Goal: Task Accomplishment & Management: Manage account settings

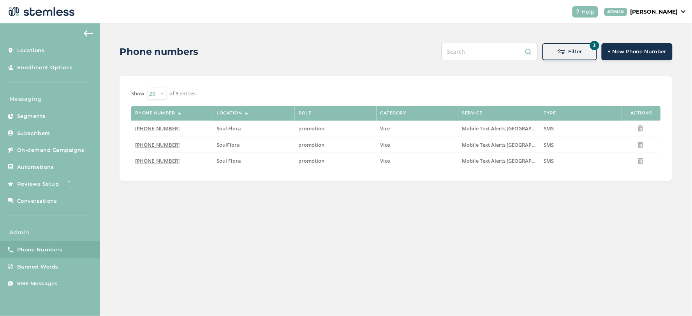
click at [35, 250] on span "Phone Numbers" at bounding box center [40, 250] width 46 height 8
click at [555, 54] on div "Filter" at bounding box center [569, 52] width 42 height 8
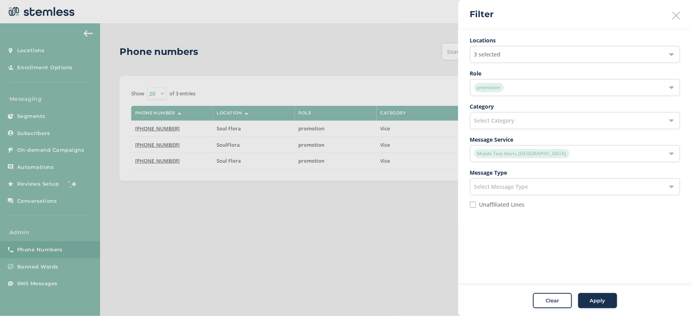
click at [509, 50] on div "3 selected" at bounding box center [575, 54] width 210 height 17
click at [499, 74] on input "text" at bounding box center [575, 73] width 198 height 8
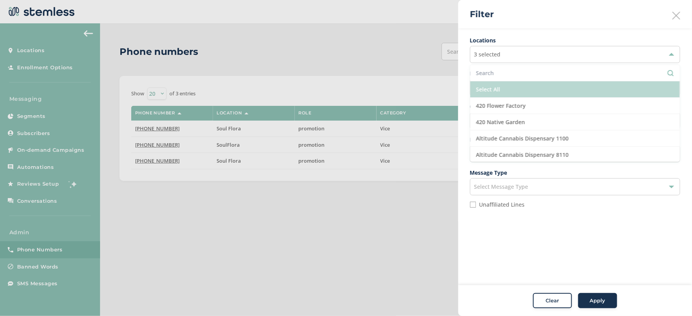
click at [499, 83] on li "Select All" at bounding box center [574, 89] width 209 height 16
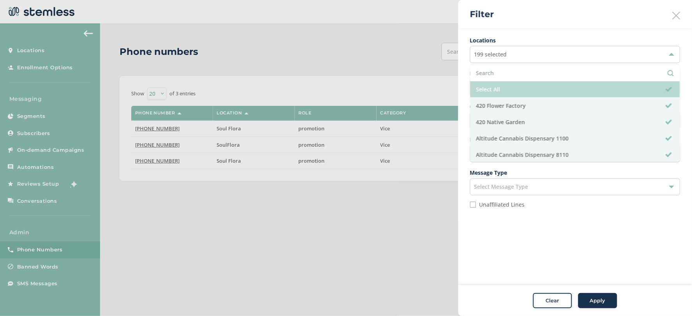
click at [499, 84] on li "Select All" at bounding box center [574, 89] width 209 height 16
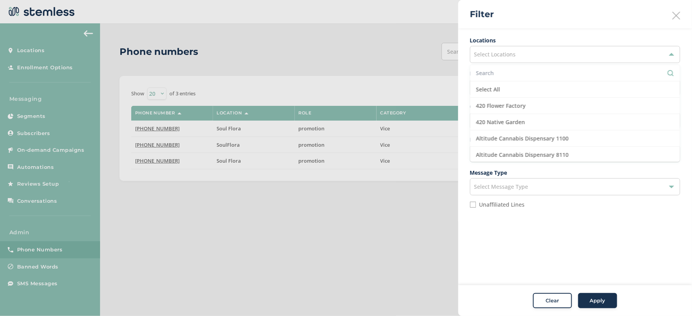
click at [498, 72] on input "text" at bounding box center [575, 73] width 198 height 8
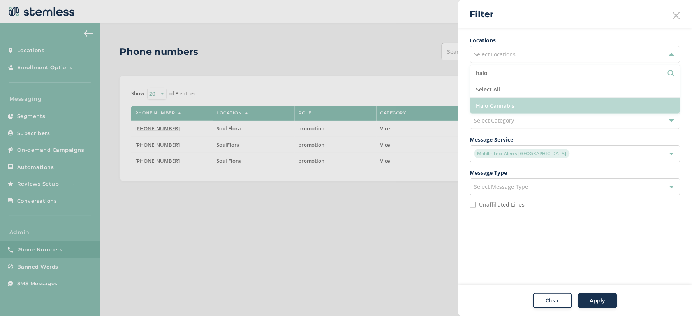
type input "halo"
click at [523, 104] on li "Halo Cannabis" at bounding box center [574, 106] width 209 height 16
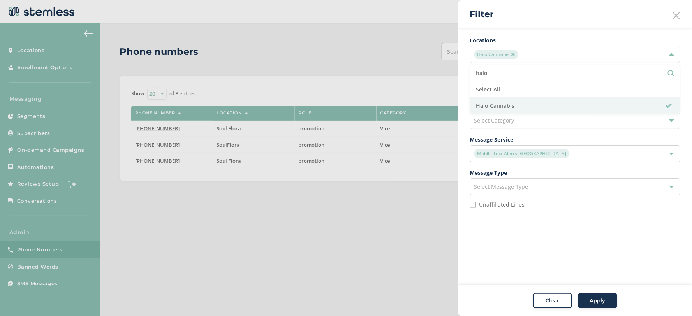
click at [606, 304] on div "Apply" at bounding box center [597, 301] width 28 height 8
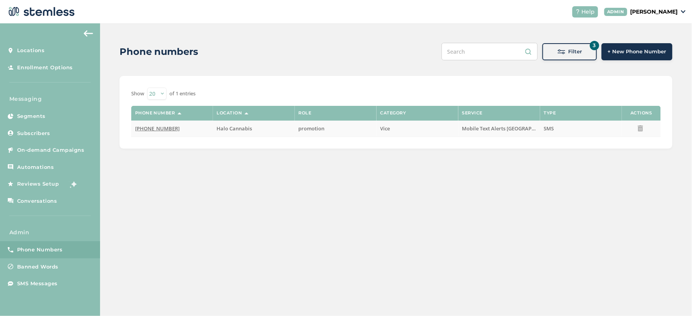
click at [145, 130] on span "(844) 340-5223" at bounding box center [157, 128] width 45 height 7
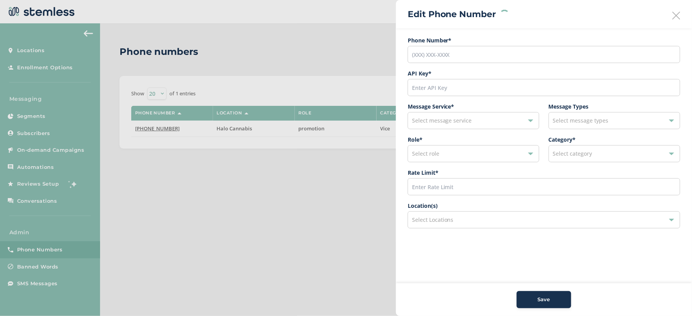
type input "(844) 340-5223"
type input "8825"
type input "600"
click at [678, 13] on icon at bounding box center [676, 16] width 8 height 8
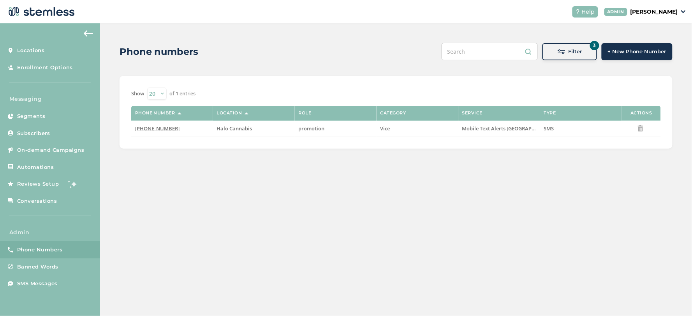
click at [578, 52] on span "Filter" at bounding box center [575, 52] width 14 height 8
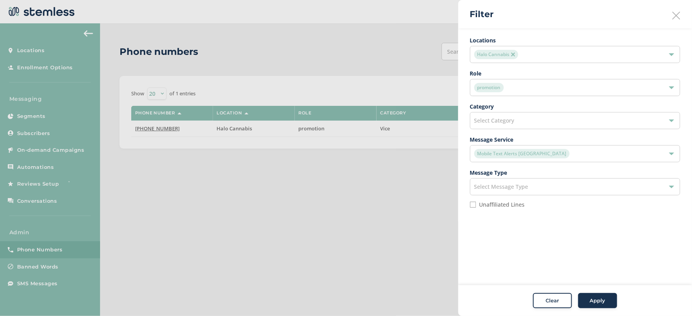
click at [514, 55] on img at bounding box center [513, 55] width 4 height 4
click at [489, 204] on label "Unaffiliated Lines" at bounding box center [502, 204] width 46 height 5
click at [476, 204] on input "Unaffiliated Lines" at bounding box center [473, 205] width 6 height 6
checkbox input "true"
click at [593, 301] on span "Apply" at bounding box center [598, 301] width 16 height 8
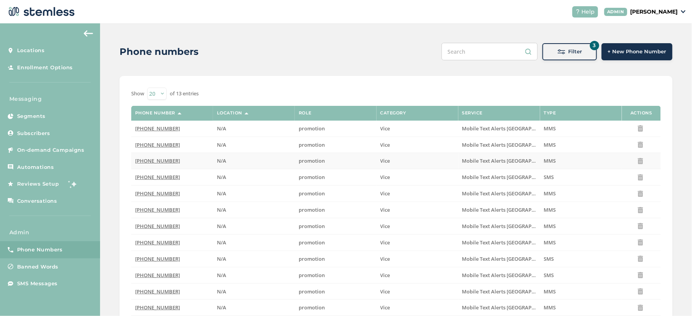
click at [150, 158] on span "(844) 232-0203" at bounding box center [157, 160] width 45 height 7
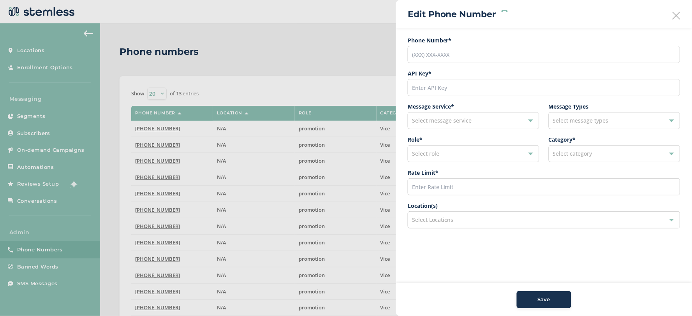
type input "(844) 232-0203"
type input "28108"
click at [434, 183] on input "200" at bounding box center [544, 186] width 272 height 17
type input "600"
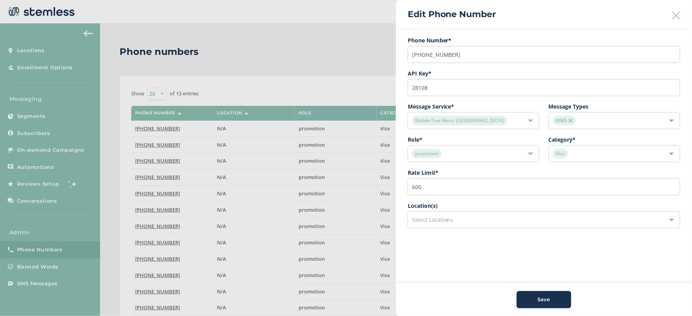
click at [564, 119] on span "MMS" at bounding box center [564, 120] width 23 height 9
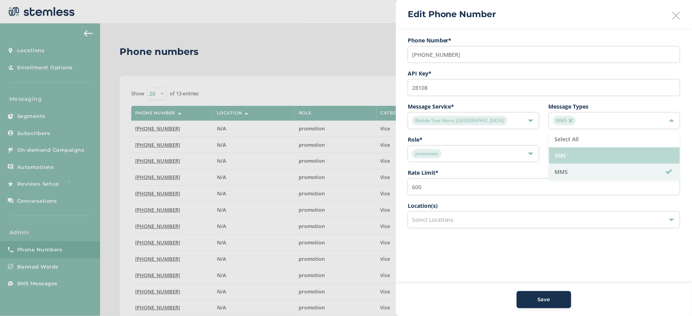
click at [576, 149] on li "SMS" at bounding box center [614, 156] width 131 height 16
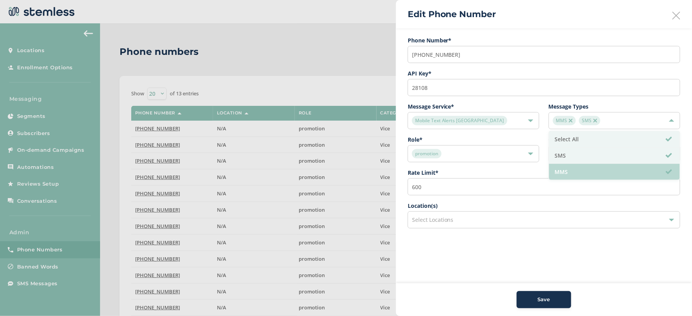
click at [575, 172] on li "MMS" at bounding box center [614, 172] width 131 height 16
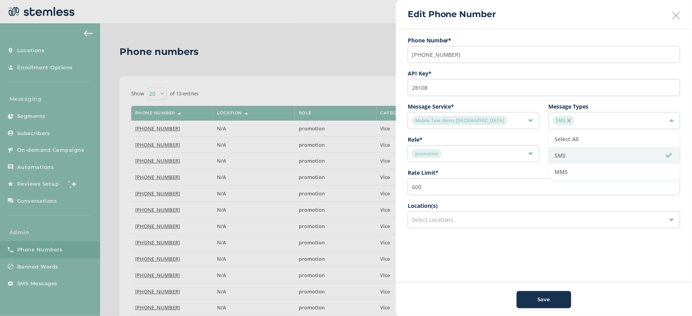
click at [578, 269] on aside "Edit Phone Number Phone Number* (844) 232-0203 API Key * 28108 Message Service …" at bounding box center [544, 158] width 296 height 316
click at [505, 221] on div "Select Locations" at bounding box center [544, 219] width 272 height 17
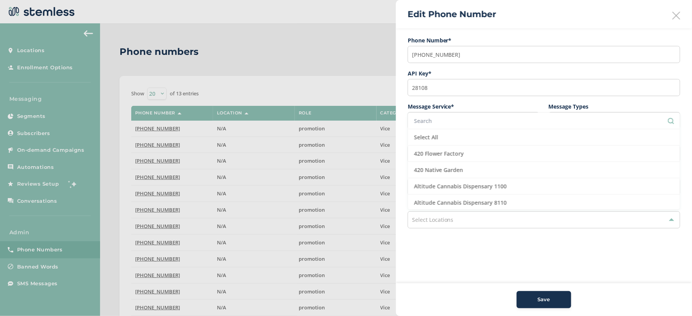
click at [468, 121] on input "text" at bounding box center [544, 121] width 260 height 8
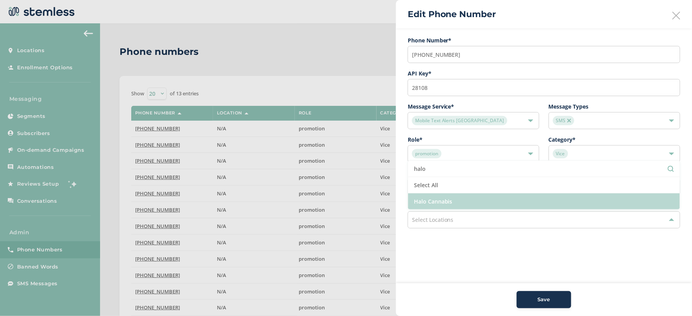
type input "halo"
click at [458, 201] on li "Halo Cannabis" at bounding box center [544, 201] width 272 height 16
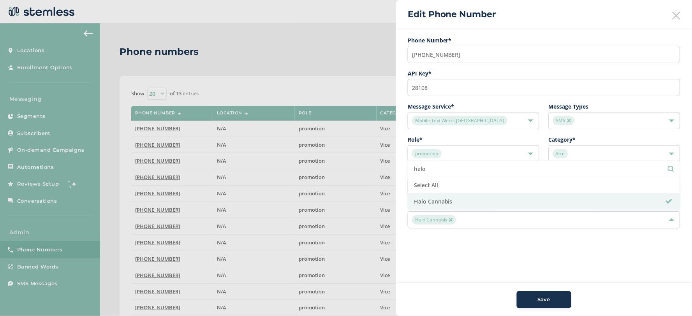
click at [495, 276] on aside "Edit Phone Number Phone Number* (844) 232-0203 API Key * 28108 Message Service …" at bounding box center [544, 158] width 296 height 316
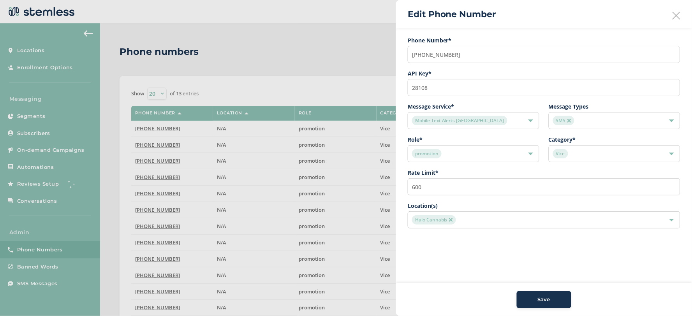
click at [452, 221] on img at bounding box center [451, 220] width 4 height 4
click at [451, 221] on span "Select Locations" at bounding box center [433, 219] width 42 height 7
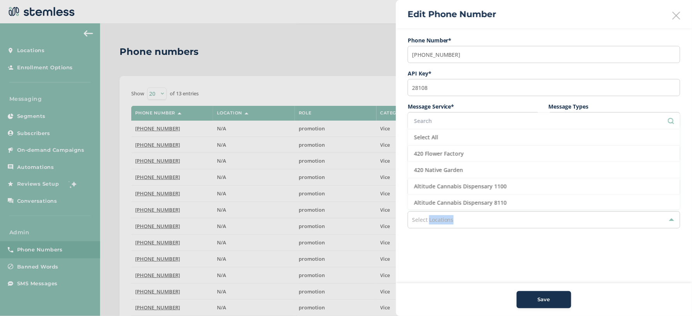
click at [443, 223] on span "Select Locations" at bounding box center [433, 219] width 42 height 7
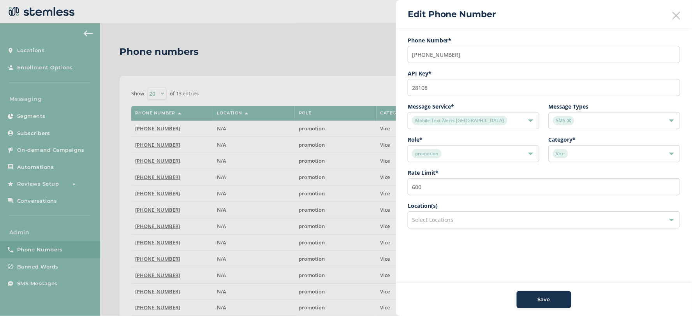
click at [426, 217] on span "Select Locations" at bounding box center [433, 219] width 42 height 7
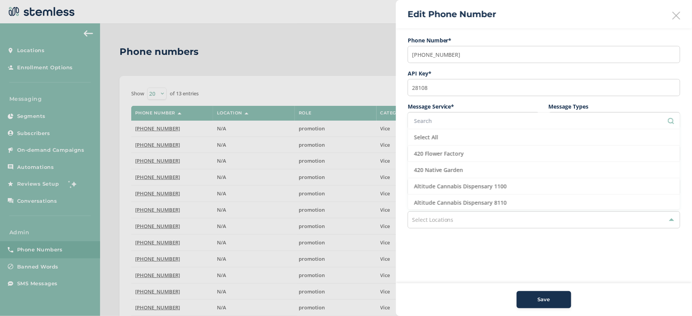
click at [440, 124] on input "text" at bounding box center [544, 121] width 260 height 8
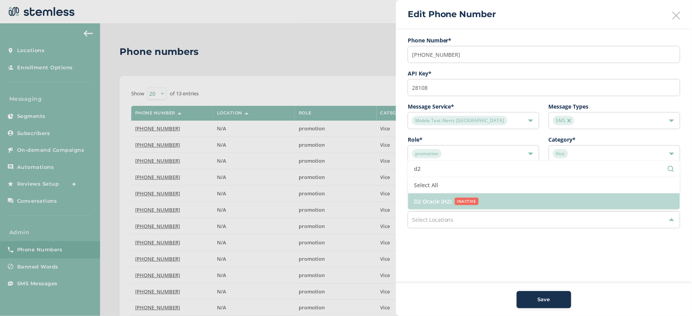
type input "d2"
click at [452, 206] on li "D2 Oracle (H2) INACTIVE" at bounding box center [544, 201] width 272 height 16
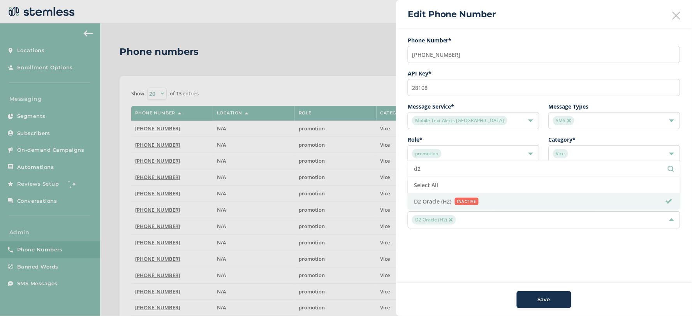
click at [490, 254] on aside "Edit Phone Number Phone Number* (844) 232-0203 API Key * 28108 Message Service …" at bounding box center [544, 158] width 296 height 316
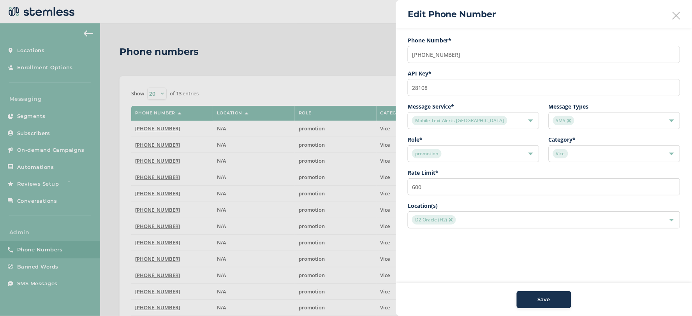
click at [538, 296] on span "Save" at bounding box center [544, 300] width 12 height 8
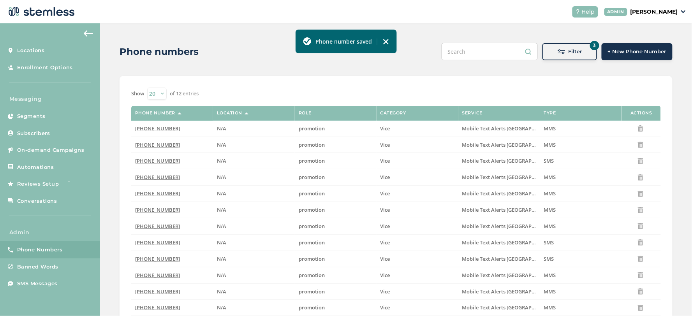
click at [562, 51] on div "Filter" at bounding box center [569, 52] width 42 height 8
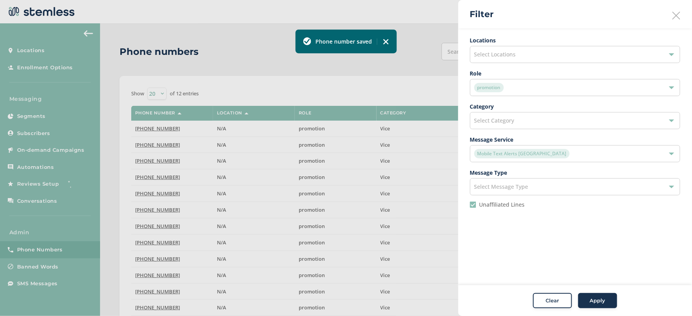
drag, startPoint x: 507, startPoint y: 206, endPoint x: 515, endPoint y: 188, distance: 19.7
click at [507, 206] on label "Unaffiliated Lines" at bounding box center [502, 204] width 46 height 5
click at [476, 206] on input "Unaffiliated Lines" at bounding box center [473, 205] width 6 height 6
checkbox input "false"
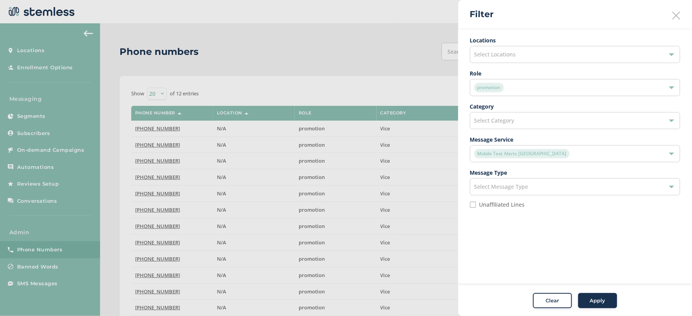
click at [545, 150] on div "Mobile Text Alerts NC" at bounding box center [571, 153] width 194 height 9
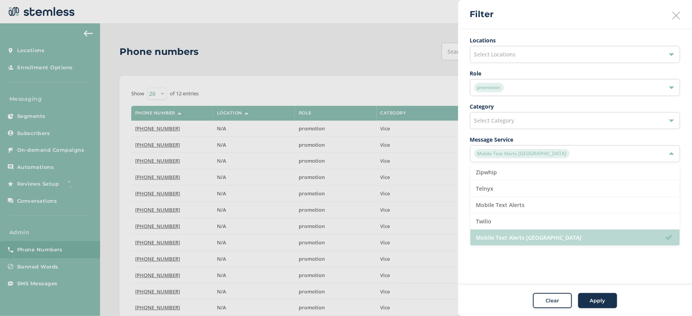
click at [519, 239] on li "Mobile Text Alerts NC" at bounding box center [574, 238] width 209 height 16
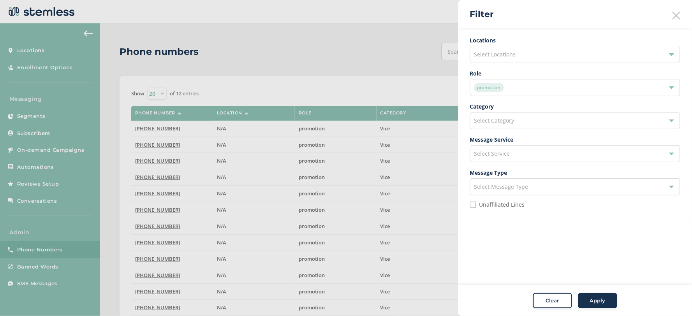
click at [514, 65] on ul "Locations Select Locations Role promotion Category Select Category Message Serv…" at bounding box center [575, 125] width 210 height 178
click at [518, 58] on div "Select Locations" at bounding box center [575, 54] width 210 height 17
click at [513, 73] on input "text" at bounding box center [575, 73] width 198 height 8
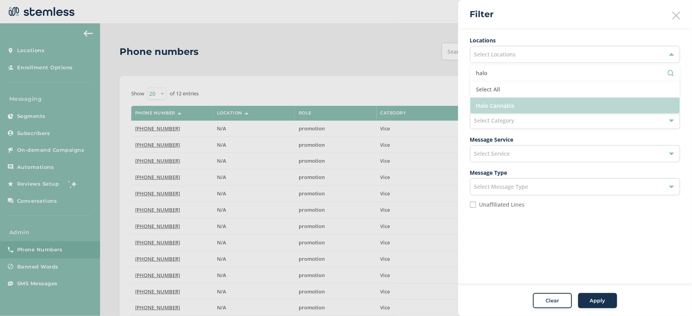
click at [514, 107] on li "Halo Cannabis" at bounding box center [574, 106] width 209 height 16
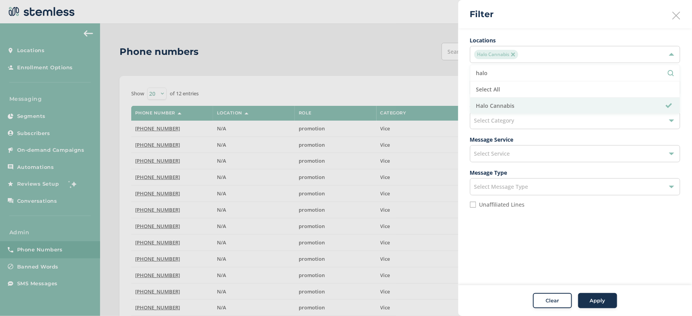
click at [492, 74] on input "halo" at bounding box center [575, 73] width 198 height 8
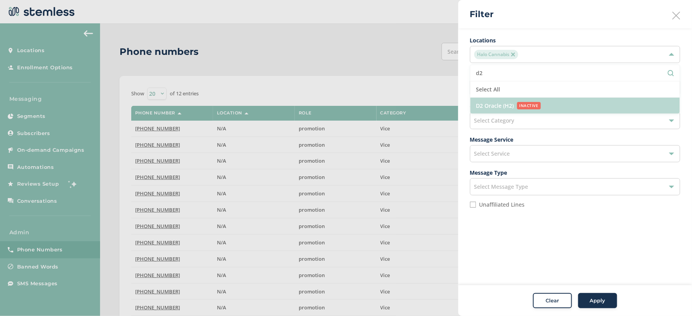
type input "d2"
click at [516, 101] on li "D2 Oracle (H2) INACTIVE" at bounding box center [574, 106] width 209 height 16
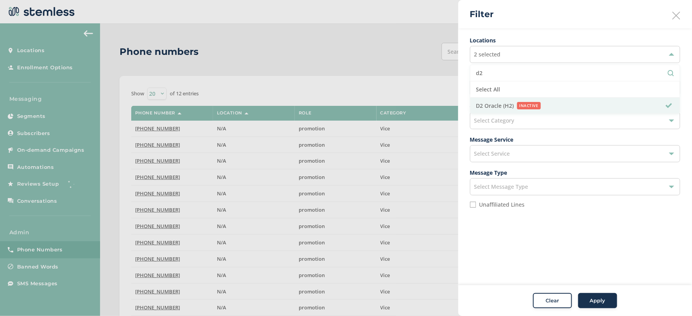
click at [610, 308] on button "Apply" at bounding box center [597, 301] width 39 height 16
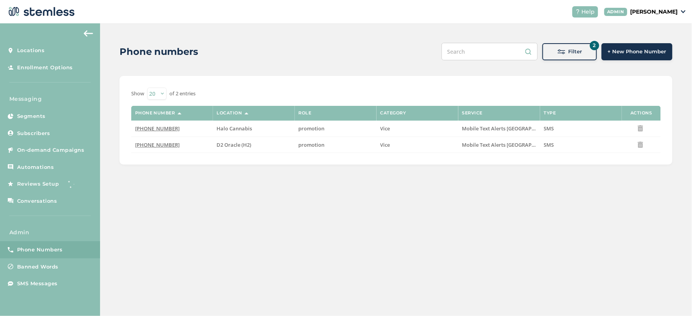
click at [570, 52] on span "Filter" at bounding box center [575, 52] width 14 height 8
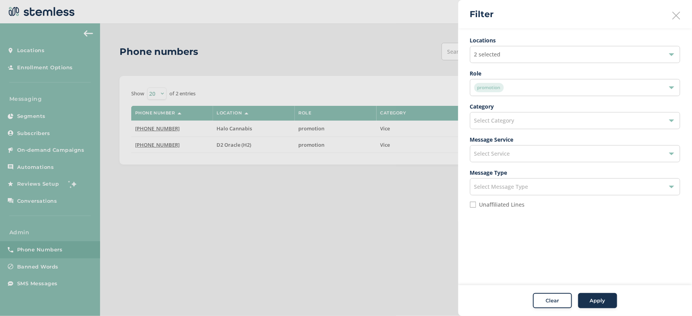
click at [504, 91] on div "promotion" at bounding box center [571, 87] width 194 height 9
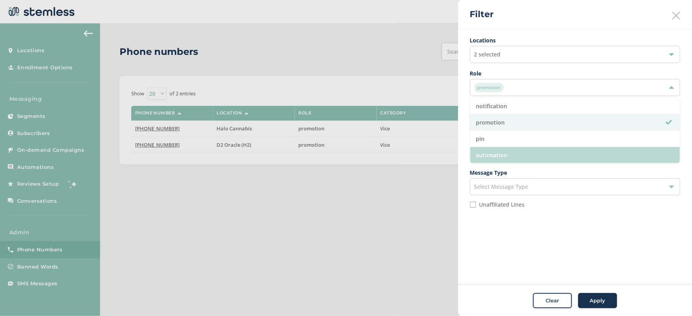
click at [506, 156] on li "automation" at bounding box center [574, 155] width 209 height 16
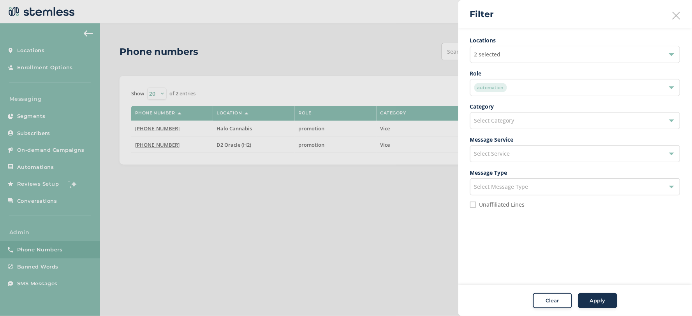
click at [516, 49] on div "2 selected" at bounding box center [575, 54] width 210 height 17
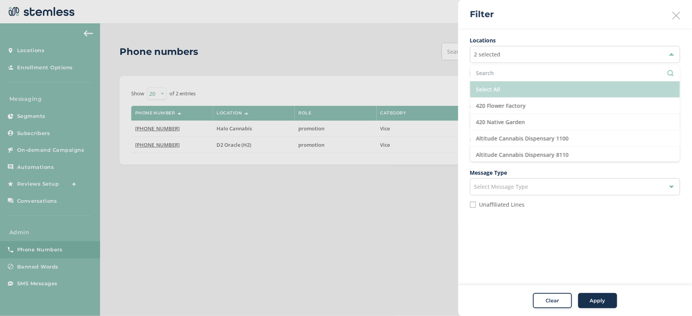
click at [508, 88] on li "Select All" at bounding box center [574, 89] width 209 height 16
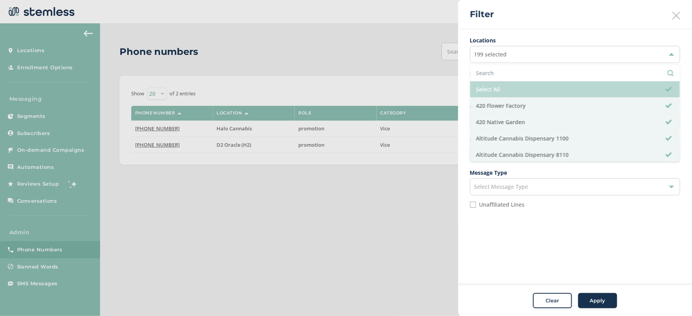
click at [514, 90] on li "Select All" at bounding box center [574, 89] width 209 height 16
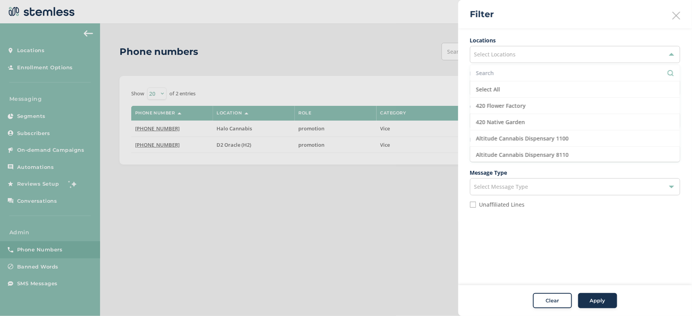
click at [514, 74] on input "text" at bounding box center [575, 73] width 198 height 8
click at [549, 306] on button "Clear" at bounding box center [552, 301] width 39 height 16
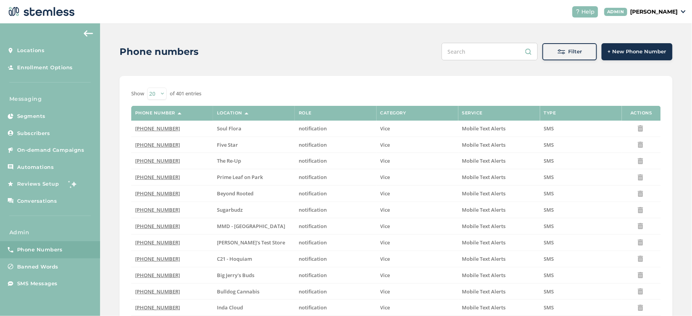
click at [554, 56] on button "Filter" at bounding box center [569, 51] width 54 height 17
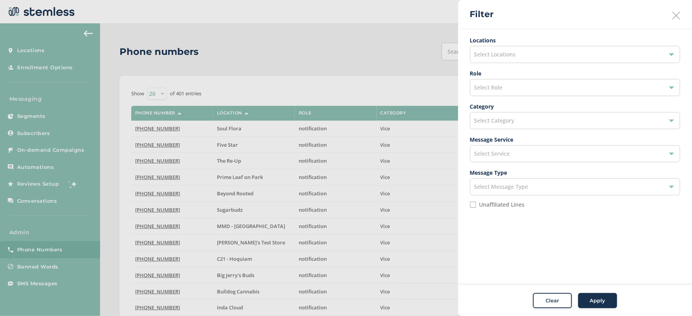
click at [504, 92] on div "Select Role" at bounding box center [575, 87] width 210 height 17
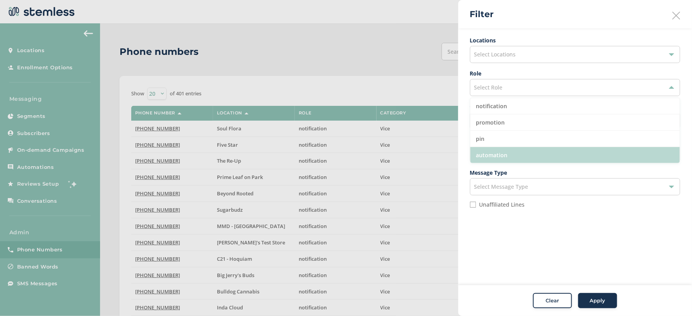
click at [505, 157] on li "automation" at bounding box center [574, 155] width 209 height 16
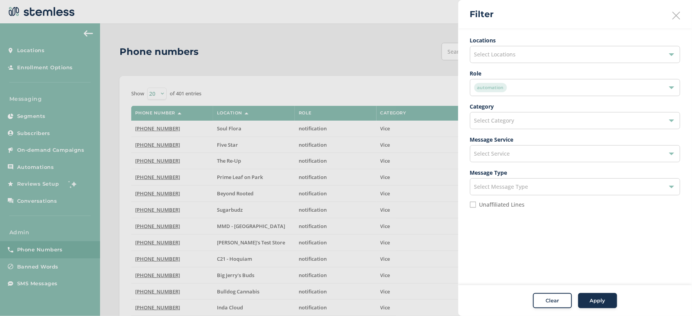
click at [596, 306] on button "Apply" at bounding box center [597, 301] width 39 height 16
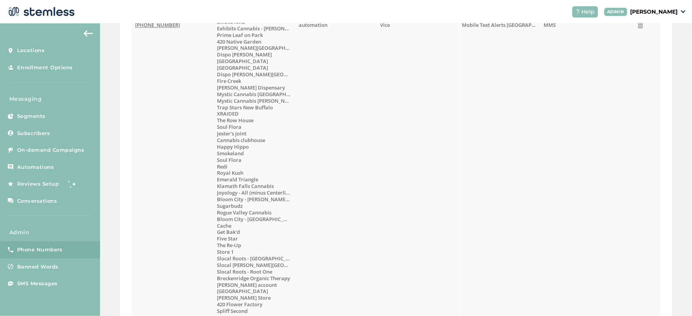
scroll to position [605, 0]
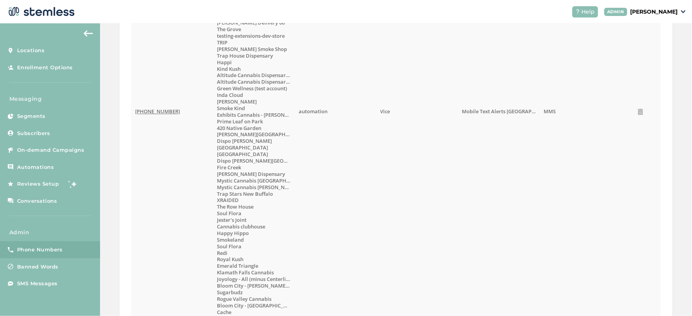
click at [145, 109] on span "(833) 615-4060" at bounding box center [157, 111] width 45 height 7
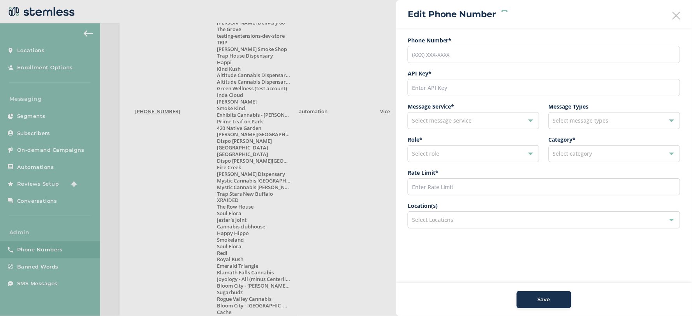
type input "(833) 615-4060"
type input "27653"
type input "600"
click at [457, 218] on div "180 selected" at bounding box center [544, 219] width 272 height 17
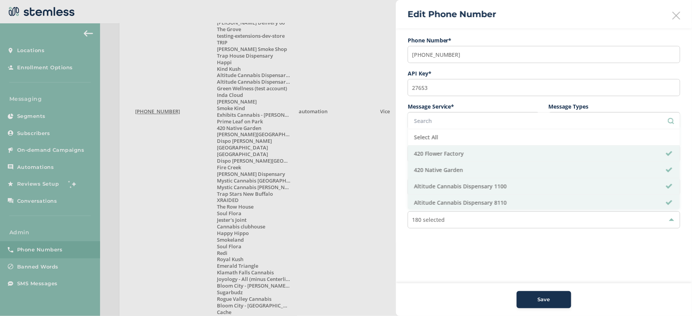
click at [452, 123] on input "text" at bounding box center [544, 121] width 260 height 8
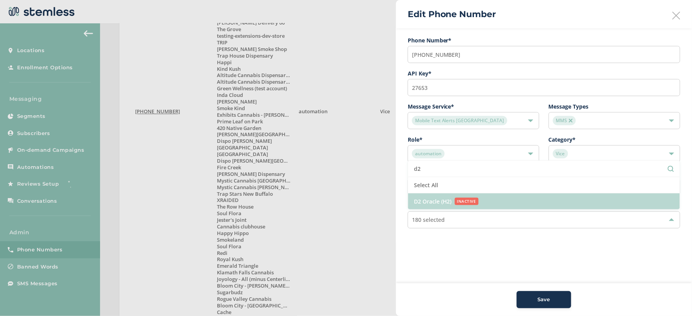
type input "d2"
click at [505, 202] on div "D2 Oracle (H2) INACTIVE" at bounding box center [537, 201] width 246 height 8
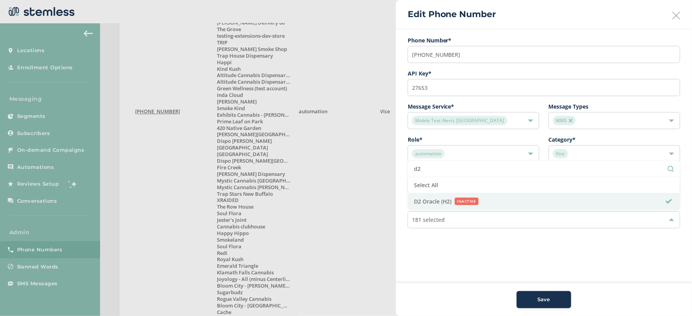
click at [518, 252] on aside "Edit Phone Number Phone Number* (833) 615-4060 API Key * 27653 Message Service …" at bounding box center [544, 158] width 296 height 316
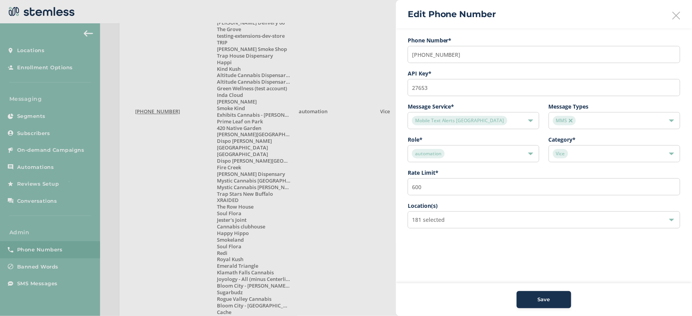
click at [564, 303] on button "Save" at bounding box center [544, 299] width 54 height 17
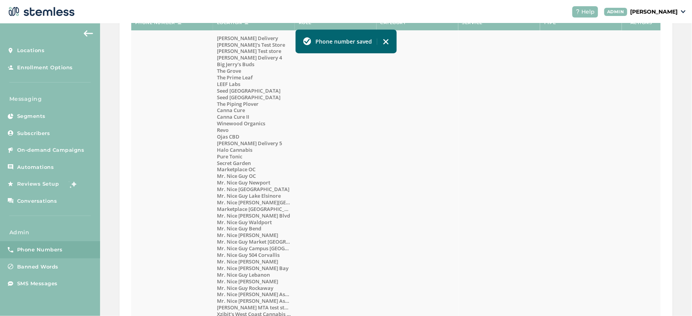
scroll to position [0, 0]
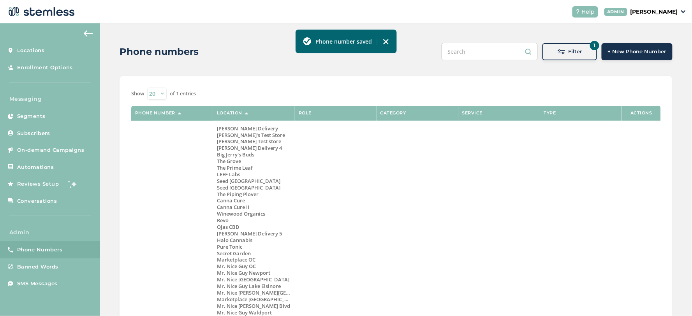
click at [571, 51] on span "Filter" at bounding box center [575, 52] width 14 height 8
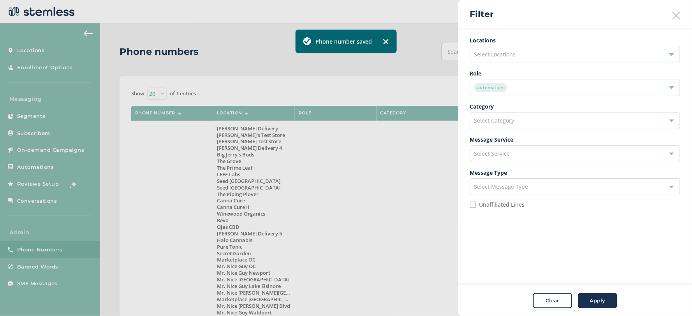
click at [513, 85] on div "automation" at bounding box center [571, 87] width 194 height 9
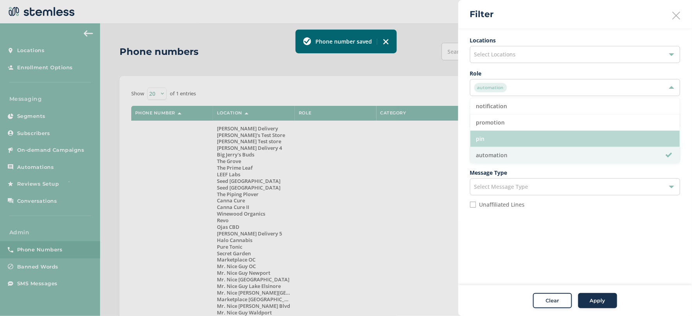
click at [509, 137] on li "pin" at bounding box center [574, 139] width 209 height 16
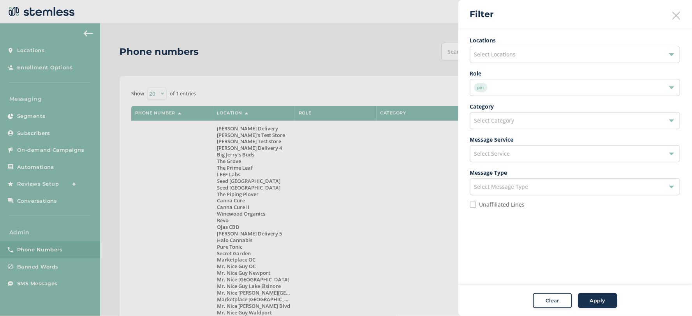
click at [513, 158] on div "Select Service" at bounding box center [575, 153] width 210 height 17
click at [540, 68] on ul "Locations Select Locations Role pin Category Select Category Message Service Se…" at bounding box center [575, 125] width 210 height 178
click at [607, 288] on div "Clear Apply" at bounding box center [575, 300] width 234 height 31
click at [608, 292] on div "Clear Apply" at bounding box center [575, 300] width 234 height 31
click at [600, 308] on button "Apply" at bounding box center [597, 301] width 39 height 16
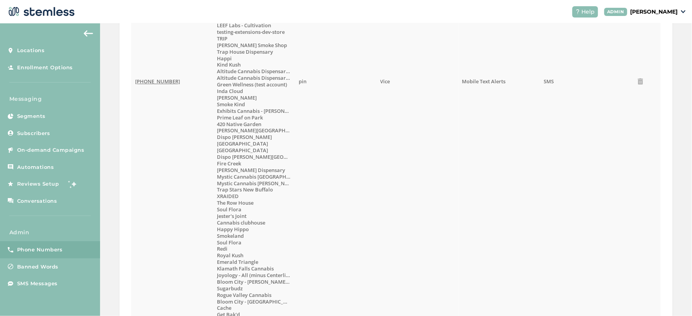
scroll to position [605, 0]
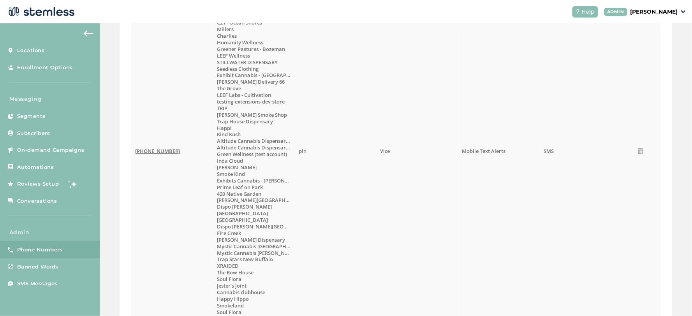
click at [153, 152] on span "(833) 596-3031" at bounding box center [157, 151] width 45 height 7
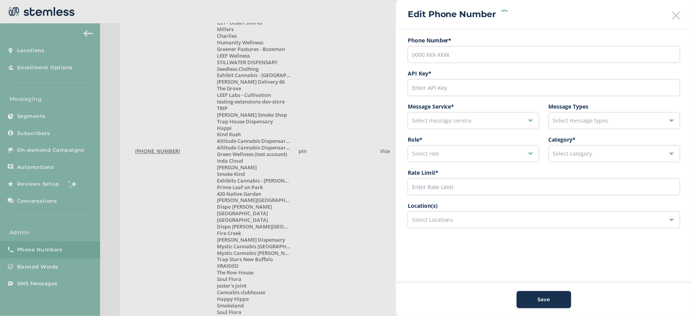
type input "(833) 596-3031"
type input "11565"
type input "200"
click at [488, 221] on div "192 selected" at bounding box center [544, 219] width 272 height 17
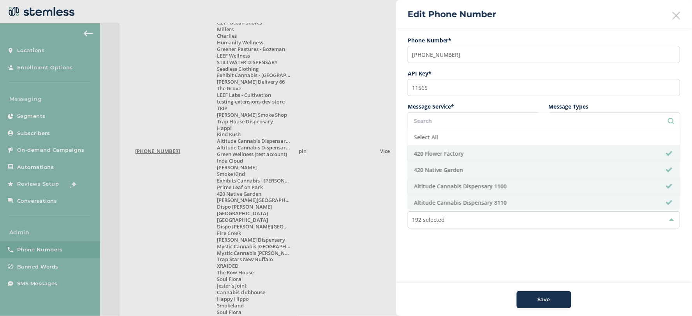
click at [458, 121] on input "text" at bounding box center [544, 121] width 260 height 8
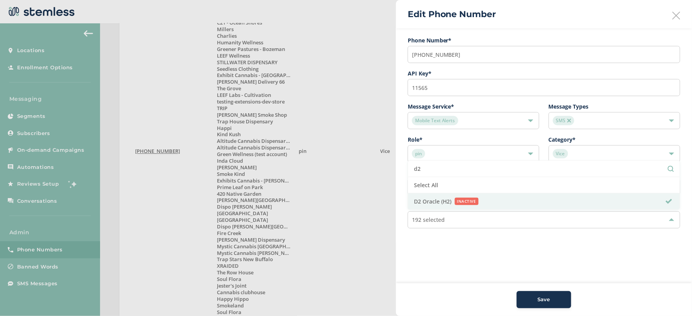
type input "d2"
click at [675, 12] on icon at bounding box center [676, 16] width 8 height 8
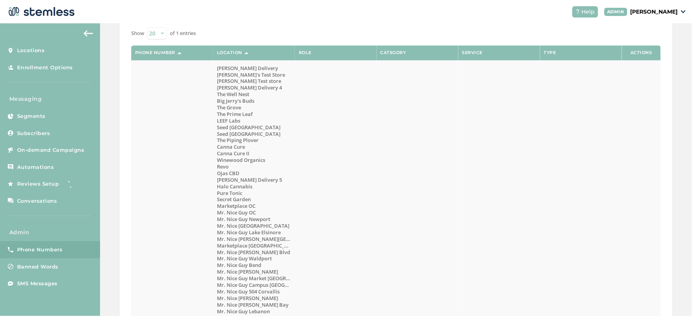
scroll to position [0, 0]
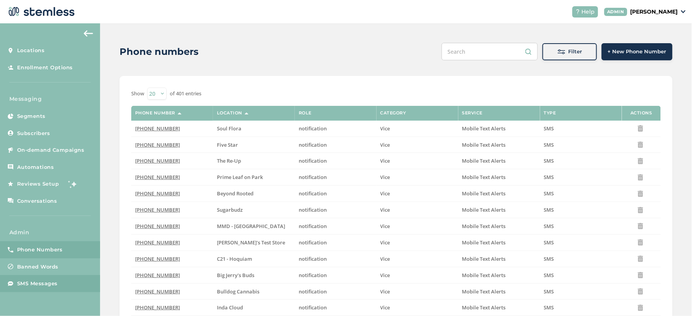
click at [56, 281] on span "SMS Messages" at bounding box center [37, 284] width 40 height 8
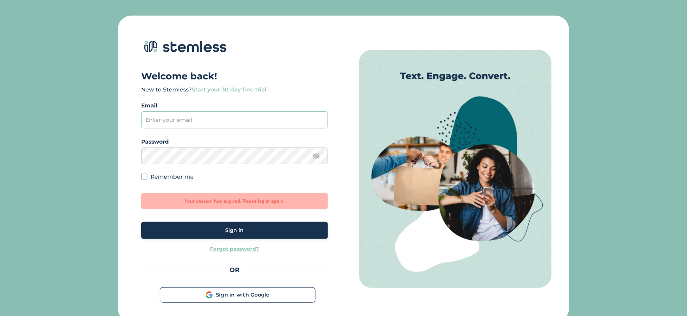
type input "[EMAIL_ADDRESS][DOMAIN_NAME]"
